Goal: Task Accomplishment & Management: Use online tool/utility

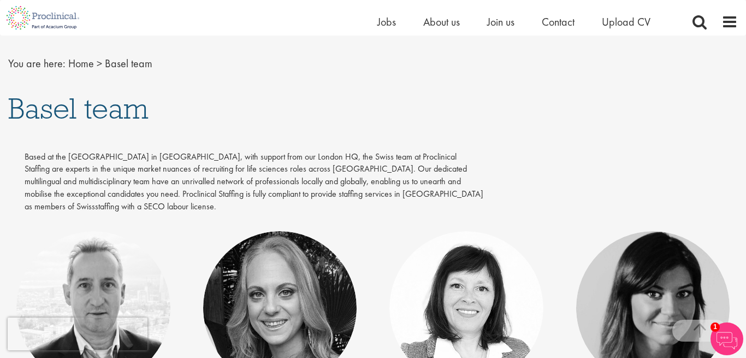
scroll to position [102, 0]
click at [385, 22] on span "Jobs" at bounding box center [386, 22] width 19 height 14
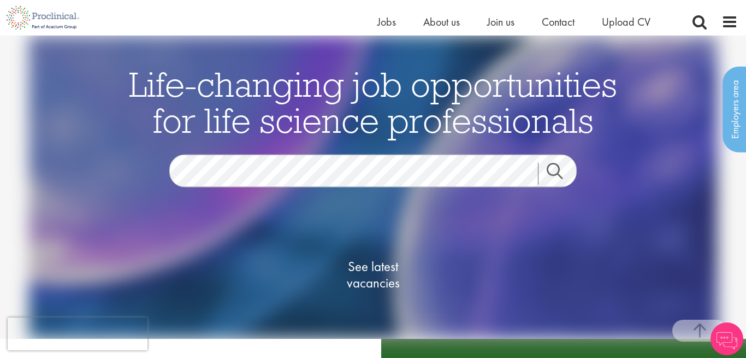
scroll to position [198, 0]
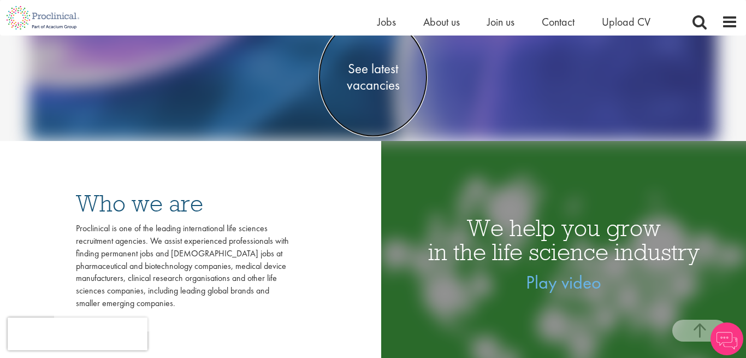
click at [380, 85] on span "See latest vacancies" at bounding box center [372, 77] width 109 height 33
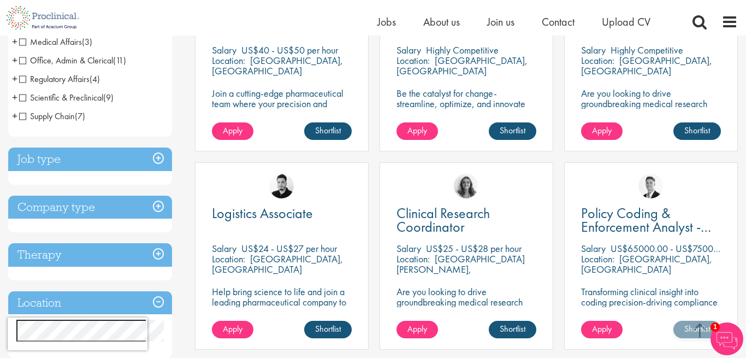
scroll to position [357, 0]
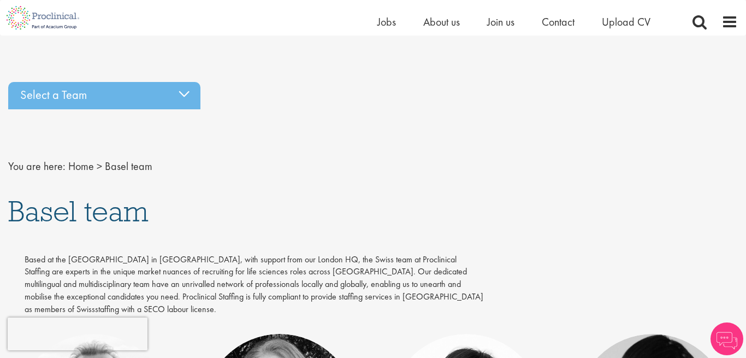
scroll to position [102, 0]
